Goal: Task Accomplishment & Management: Use online tool/utility

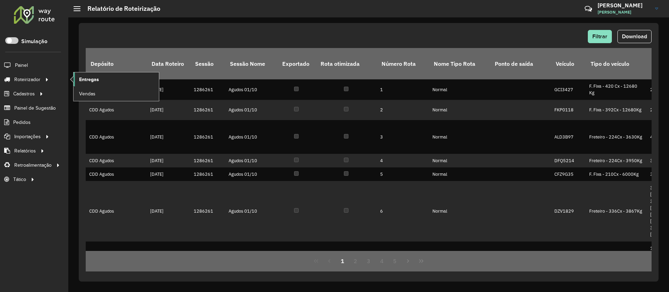
click at [94, 81] on span "Entregas" at bounding box center [89, 79] width 20 height 7
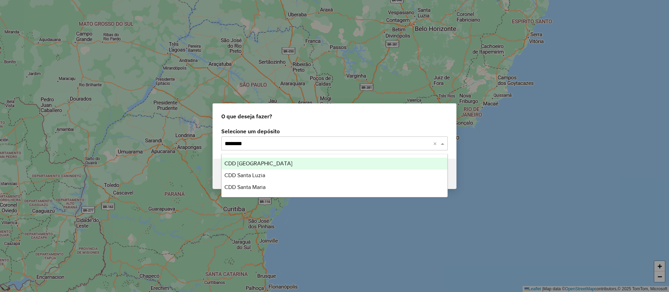
type input "*********"
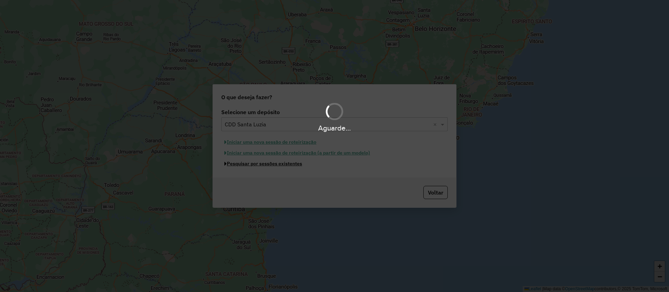
click at [221, 159] on button "Pesquisar por sessões existentes" at bounding box center [263, 164] width 84 height 11
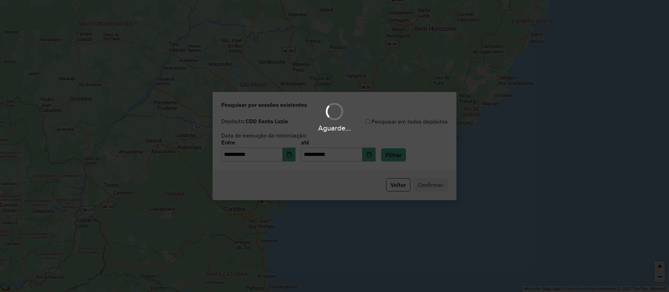
click at [401, 156] on div "Aguarde..." at bounding box center [334, 146] width 669 height 292
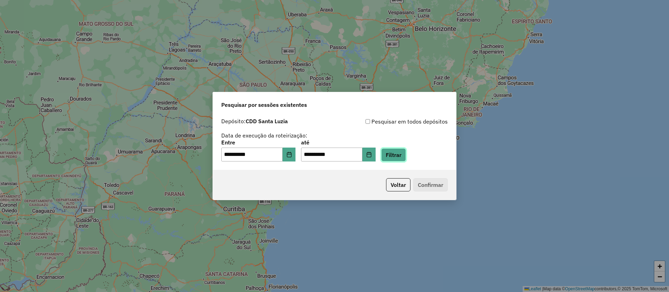
click at [400, 154] on button "Filtrar" at bounding box center [393, 154] width 25 height 13
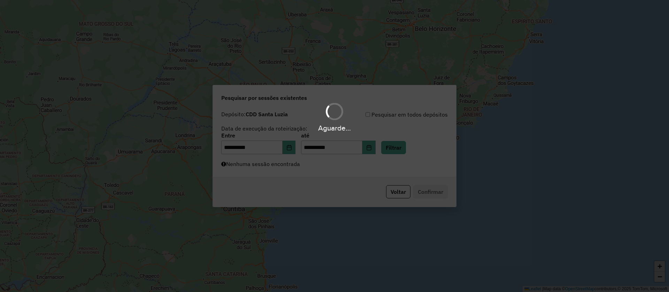
click at [314, 169] on div "Aguarde..." at bounding box center [334, 146] width 669 height 292
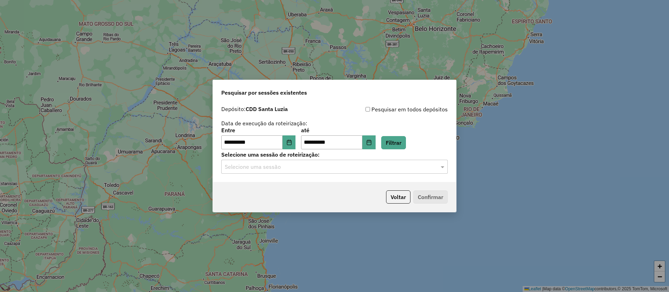
click at [342, 171] on div "Selecione uma sessão" at bounding box center [334, 167] width 226 height 14
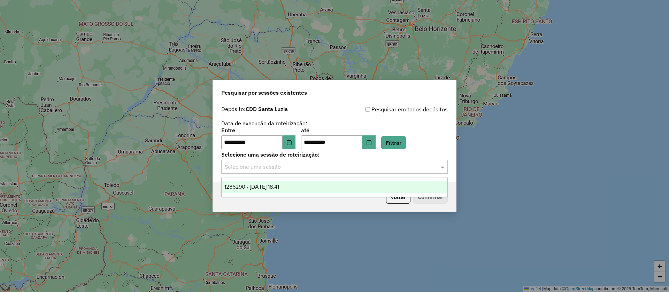
click at [279, 187] on span "1286290 - 01/10/2025 18:41" at bounding box center [251, 187] width 55 height 6
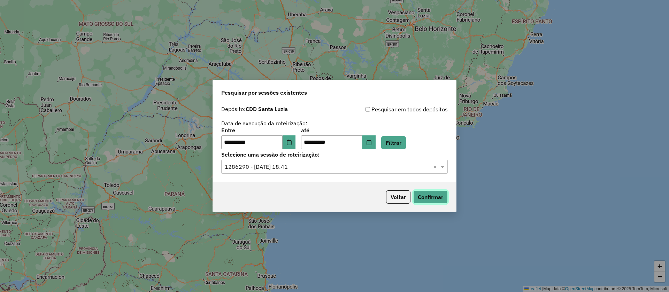
click at [425, 196] on button "Confirmar" at bounding box center [430, 197] width 34 height 13
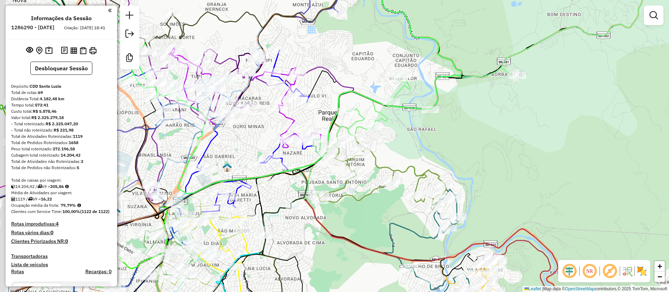
drag, startPoint x: 398, startPoint y: 167, endPoint x: 462, endPoint y: 126, distance: 76.0
click at [462, 126] on div "Janela de atendimento Grade de atendimento Capacidade Transportadoras Veículos …" at bounding box center [334, 146] width 669 height 292
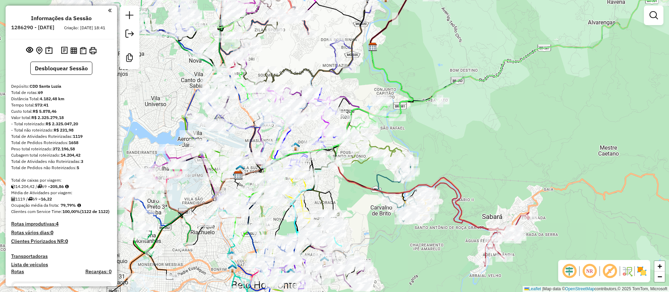
click at [610, 272] on em at bounding box center [609, 271] width 17 height 17
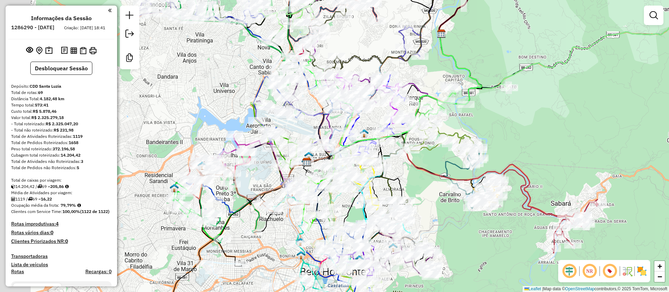
drag, startPoint x: 440, startPoint y: 149, endPoint x: 518, endPoint y: 134, distance: 79.1
click at [518, 134] on div "Janela de atendimento Grade de atendimento Capacidade Transportadoras Veículos …" at bounding box center [334, 146] width 669 height 292
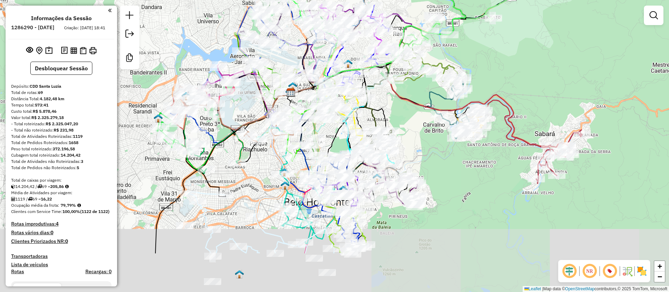
drag, startPoint x: 441, startPoint y: 190, endPoint x: 425, endPoint y: 141, distance: 51.7
click at [426, 141] on div "Janela de atendimento Grade de atendimento Capacidade Transportadoras Veículos …" at bounding box center [334, 146] width 669 height 292
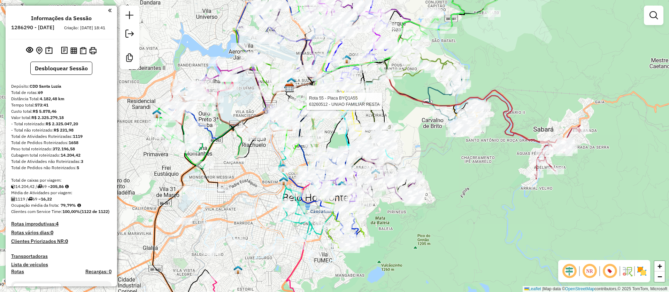
select select "**********"
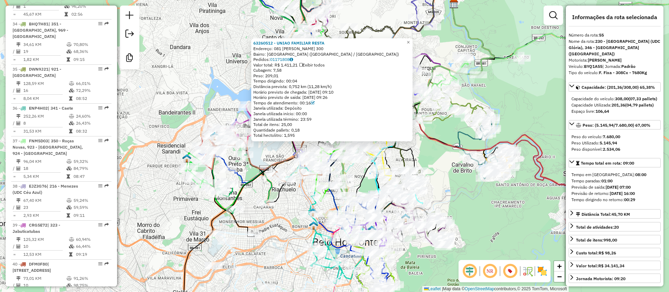
scroll to position [2732, 0]
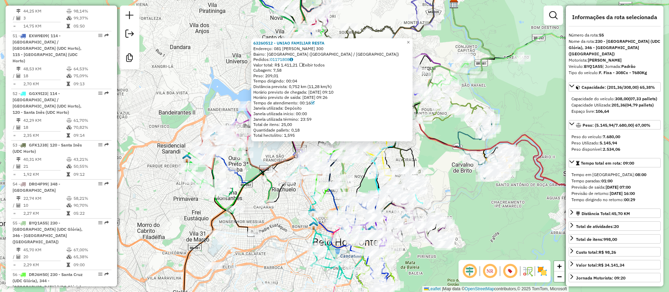
click at [448, 132] on div "63260512 - UNIAO FAMILIAR RESTA Endereço: 081 [PERSON_NAME] 300 Bairro: [GEOGRA…" at bounding box center [334, 146] width 669 height 292
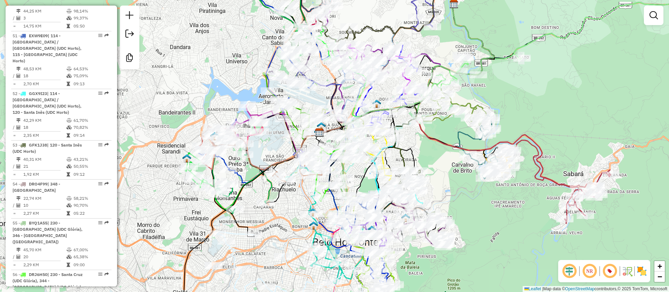
click at [456, 103] on icon at bounding box center [454, 107] width 64 height 36
select select "**********"
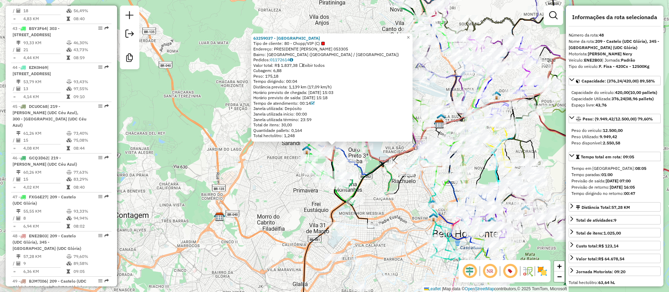
scroll to position [2427, 0]
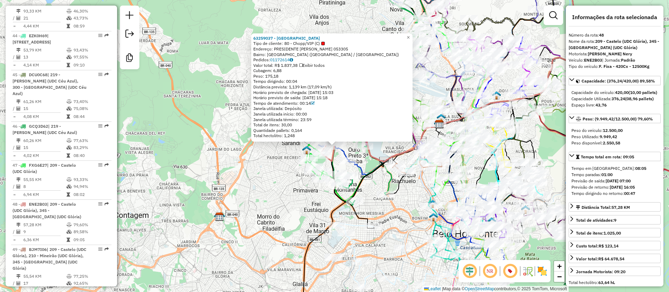
click at [245, 137] on div "63259037 - ESPETO CASTELO Tipo de cliente: 80 - Chopp/VIP (C) Endereço: PRESIDE…" at bounding box center [334, 146] width 669 height 292
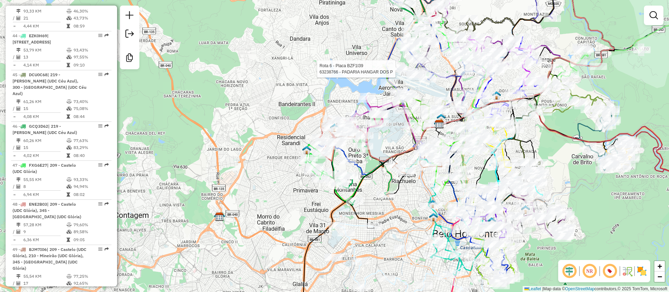
select select "**********"
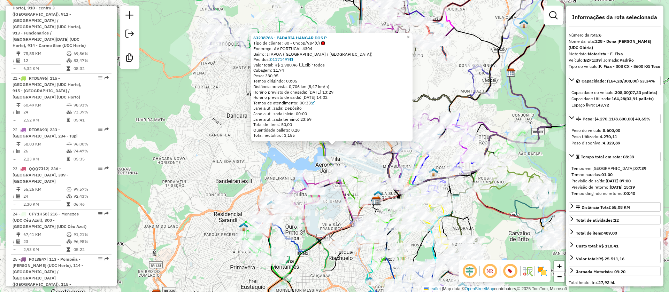
scroll to position [506, 0]
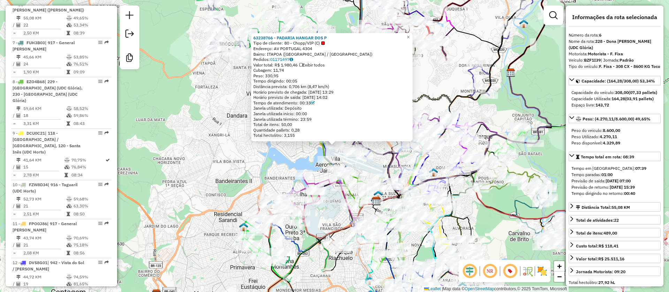
click at [233, 131] on div "63238766 - PADARIA HANGAR DOS P Tipo de cliente: 80 - Chopp/VIP (C) Endereço: A…" at bounding box center [334, 146] width 669 height 292
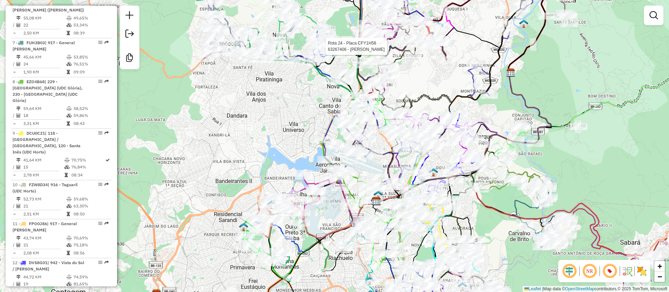
select select "**********"
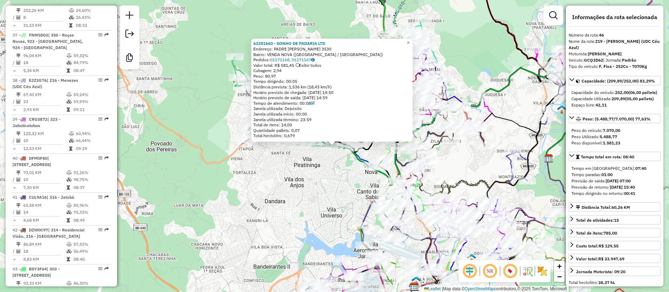
scroll to position [2349, 0]
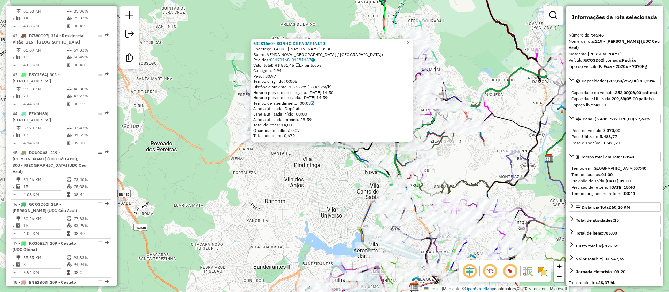
click at [300, 157] on div "63281660 - SONHO DE PADARIA LTD Endereço: PADRE [PERSON_NAME] 3530 Bairro: [GEO…" at bounding box center [334, 146] width 669 height 292
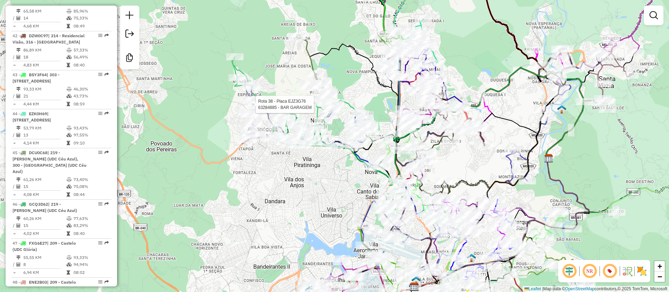
select select "**********"
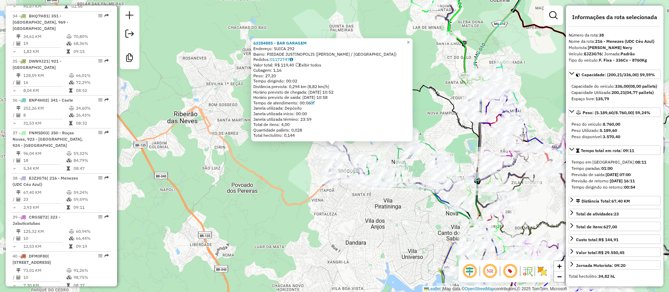
scroll to position [2024, 0]
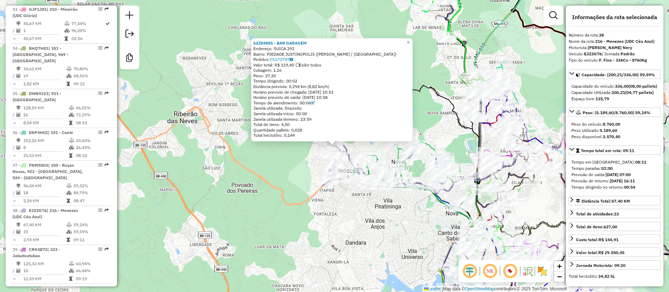
click at [345, 191] on div "63284885 - BAR GARAGEM Endereço: SUICA 292 Bairro: PIEDADE JUSTINOPOLIS ([GEOGR…" at bounding box center [334, 146] width 669 height 292
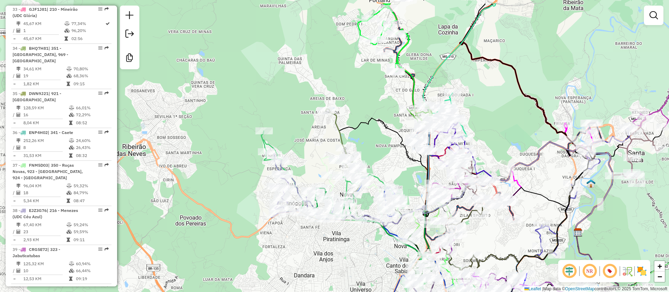
drag, startPoint x: 440, startPoint y: 108, endPoint x: 296, endPoint y: 211, distance: 177.4
click at [295, 213] on div "Janela de atendimento Grade de atendimento Capacidade Transportadoras Veículos …" at bounding box center [334, 146] width 669 height 292
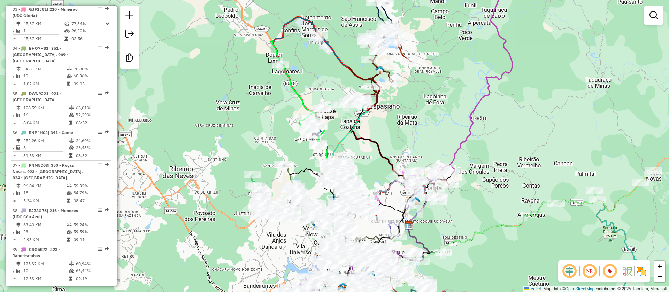
click at [373, 92] on icon at bounding box center [369, 71] width 47 height 74
select select "**********"
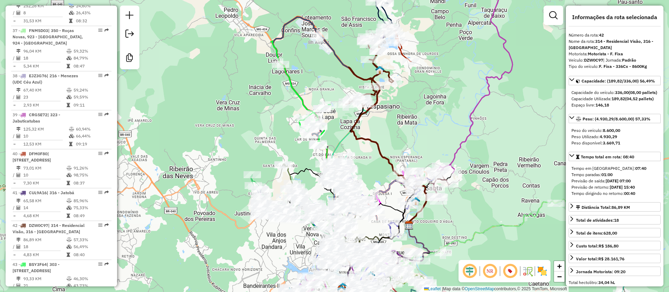
scroll to position [2174, 0]
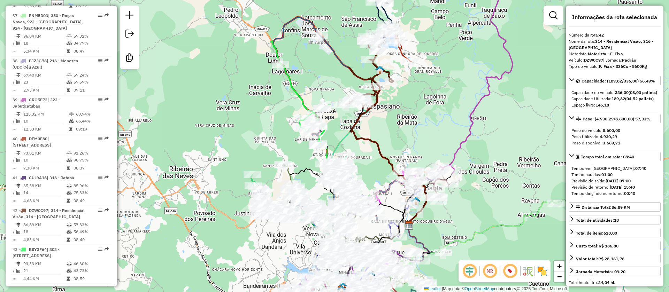
click at [390, 16] on icon at bounding box center [378, 10] width 27 height 72
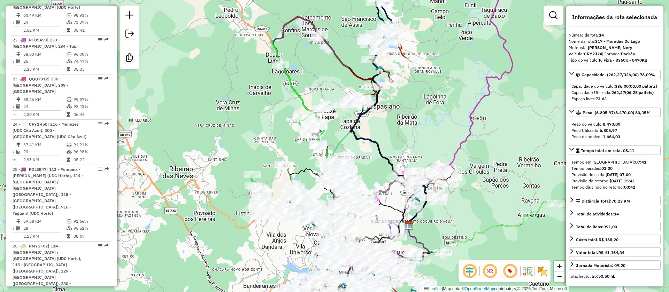
scroll to position [824, 0]
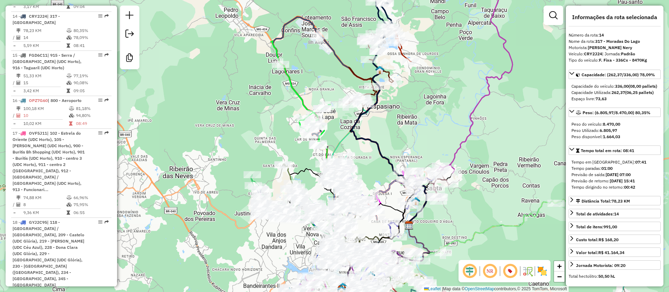
click at [402, 53] on icon at bounding box center [398, 43] width 26 height 36
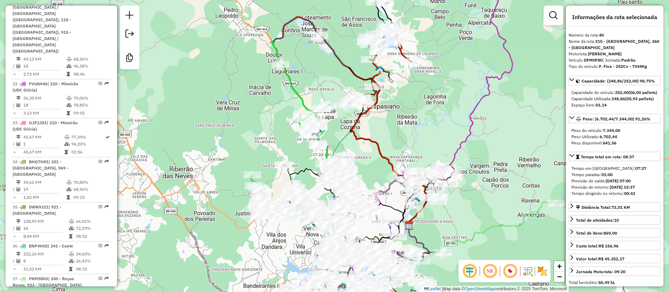
scroll to position [2102, 0]
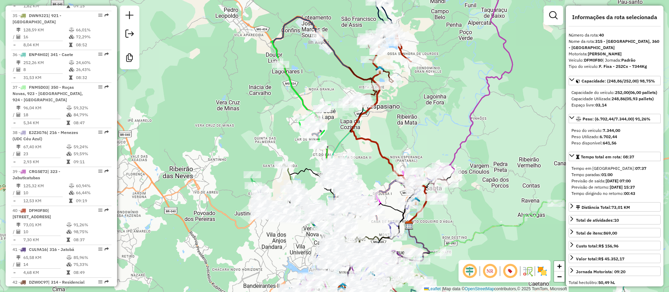
drag, startPoint x: 426, startPoint y: 116, endPoint x: 391, endPoint y: 32, distance: 90.1
click at [391, 32] on div "Janela de atendimento Grade de atendimento Capacidade Transportadoras Veículos …" at bounding box center [334, 146] width 669 height 292
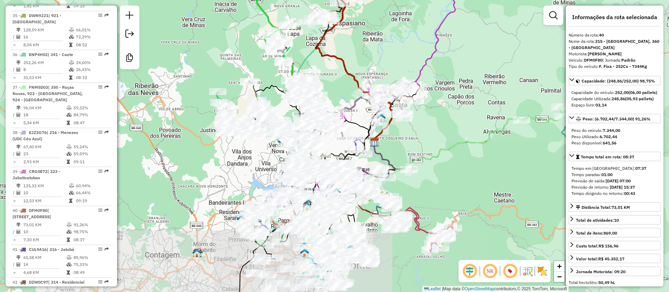
click at [429, 68] on div "Janela de atendimento Grade de atendimento Capacidade Transportadoras Veículos …" at bounding box center [334, 146] width 669 height 292
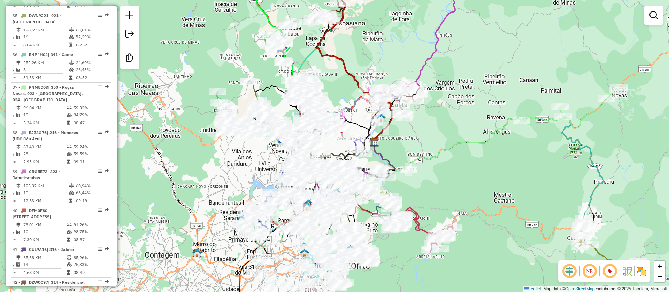
click at [430, 59] on icon at bounding box center [440, 30] width 76 height 119
select select "**********"
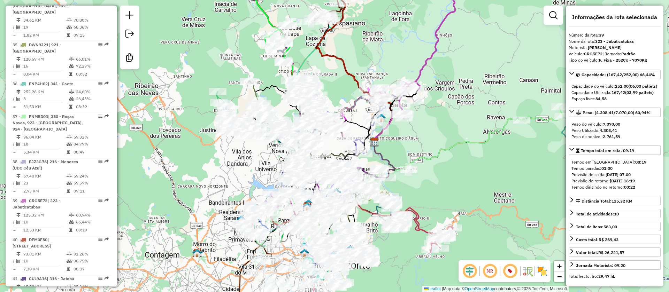
scroll to position [2063, 0]
